Goal: Information Seeking & Learning: Learn about a topic

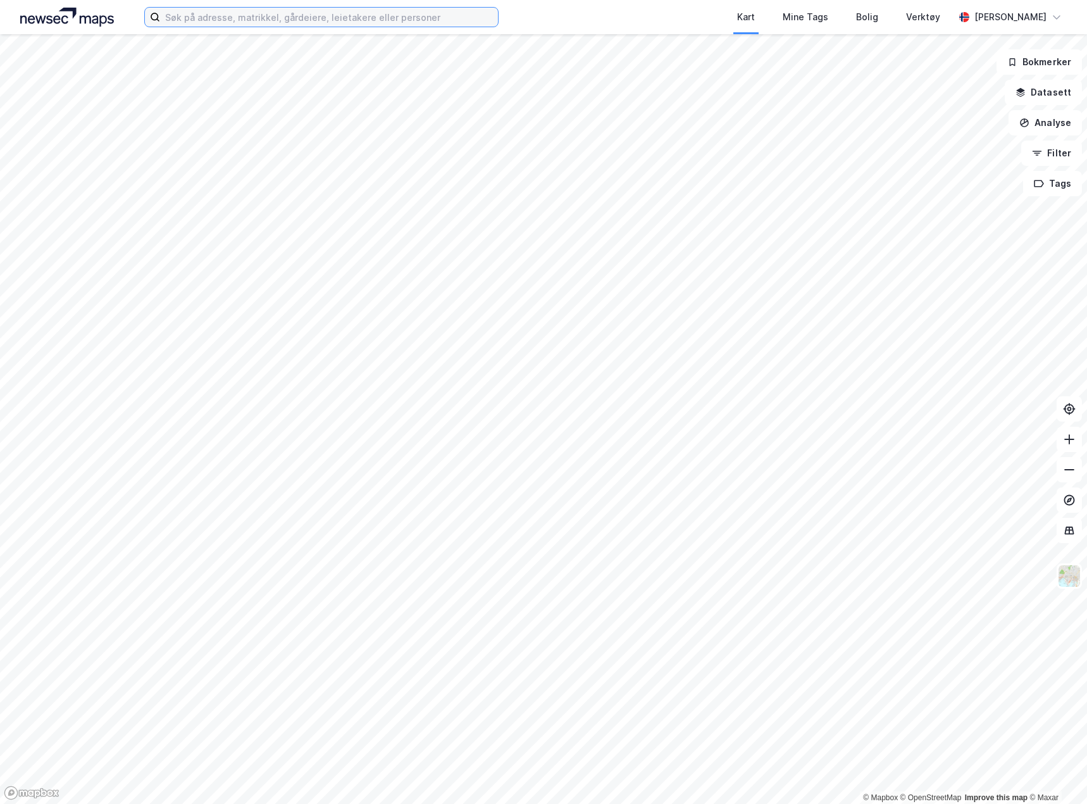
click at [309, 16] on input at bounding box center [329, 17] width 338 height 19
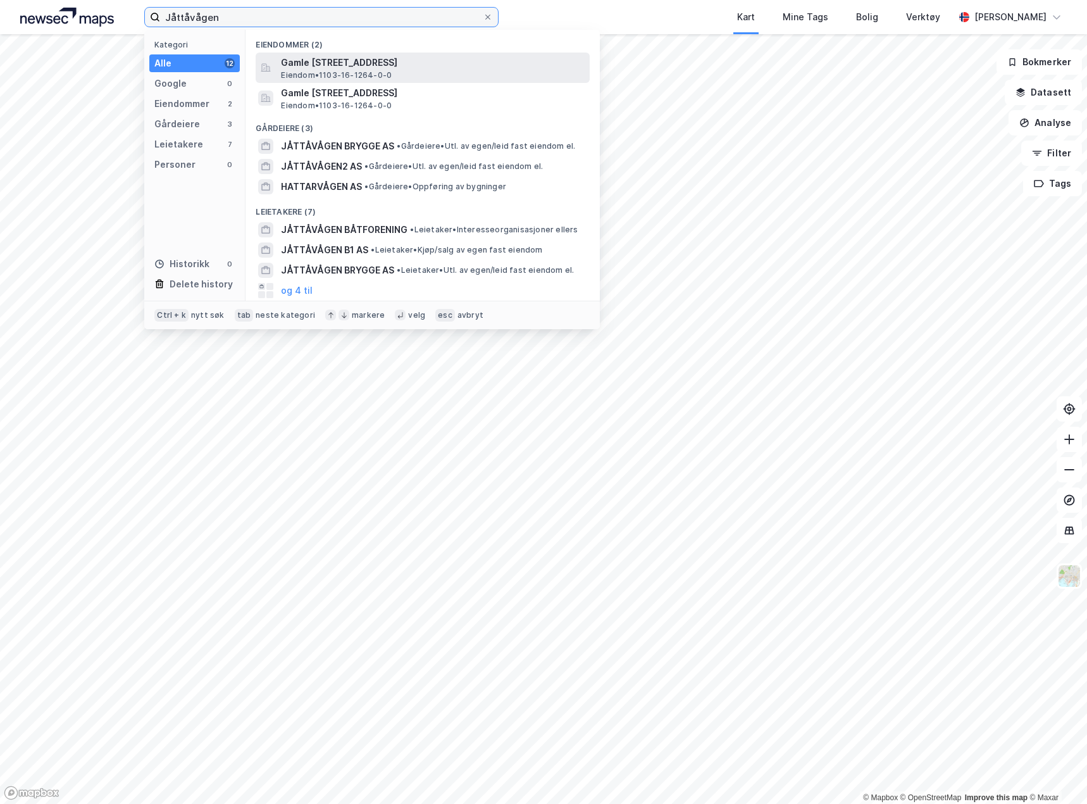
type input "Jåttåvågen"
click at [337, 63] on span "Gamle [STREET_ADDRESS]" at bounding box center [433, 62] width 304 height 15
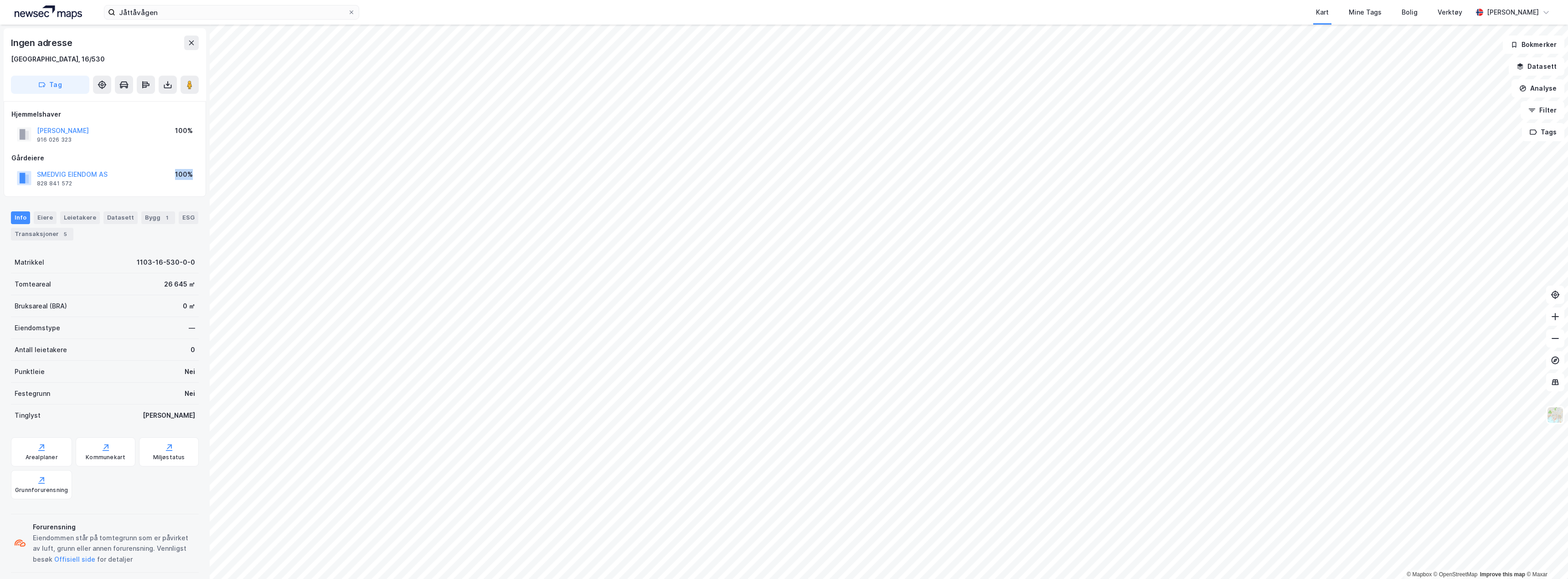
drag, startPoint x: 174, startPoint y: 174, endPoint x: 197, endPoint y: 179, distance: 23.5
click at [197, 179] on div "SMEDVIG EIENDOM AS 828 841 572 100%" at bounding box center [104, 178] width 187 height 22
drag, startPoint x: 194, startPoint y: 176, endPoint x: 160, endPoint y: 176, distance: 34.0
click at [161, 176] on div "SMEDVIG EIENDOM AS 828 841 572 100%" at bounding box center [104, 178] width 187 height 22
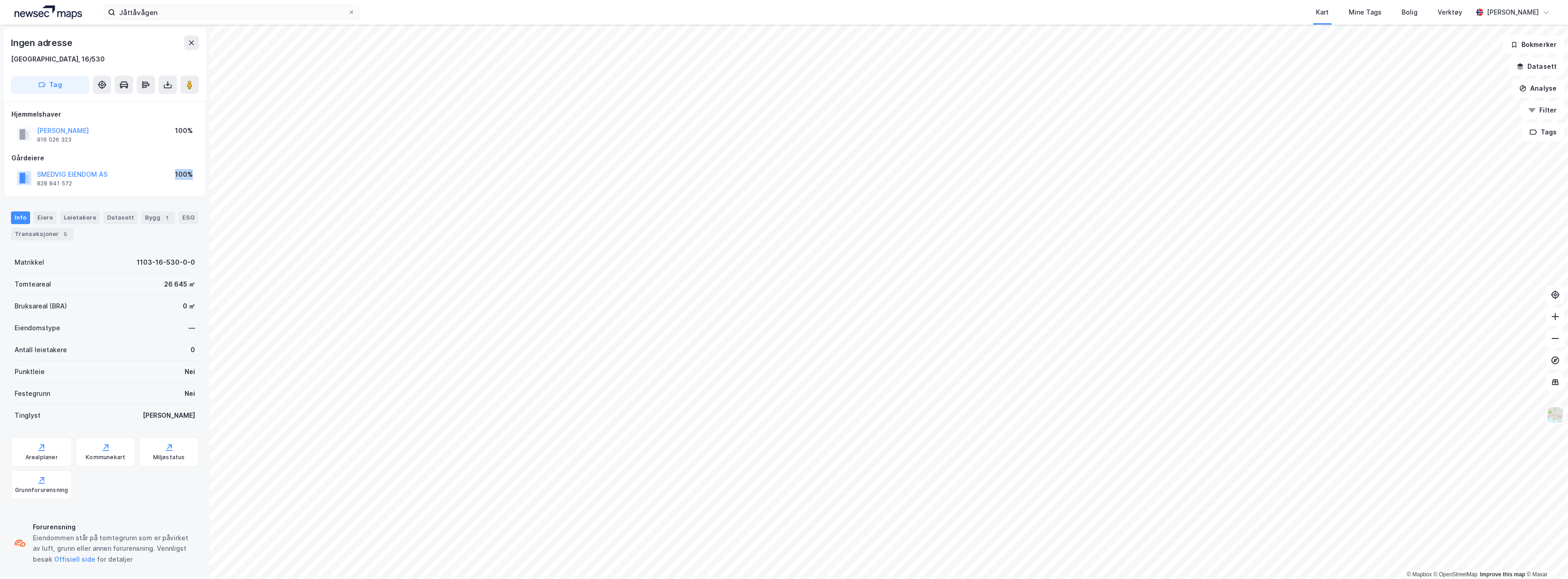
click at [159, 176] on div "SMEDVIG EIENDOM AS 828 841 572 100%" at bounding box center [104, 178] width 187 height 22
drag, startPoint x: 167, startPoint y: 175, endPoint x: 192, endPoint y: 174, distance: 25.0
click at [192, 174] on div "SMEDVIG EIENDOM AS 828 841 572 100%" at bounding box center [104, 178] width 187 height 22
click at [192, 174] on div "100%" at bounding box center [184, 174] width 18 height 11
